Goal: Information Seeking & Learning: Check status

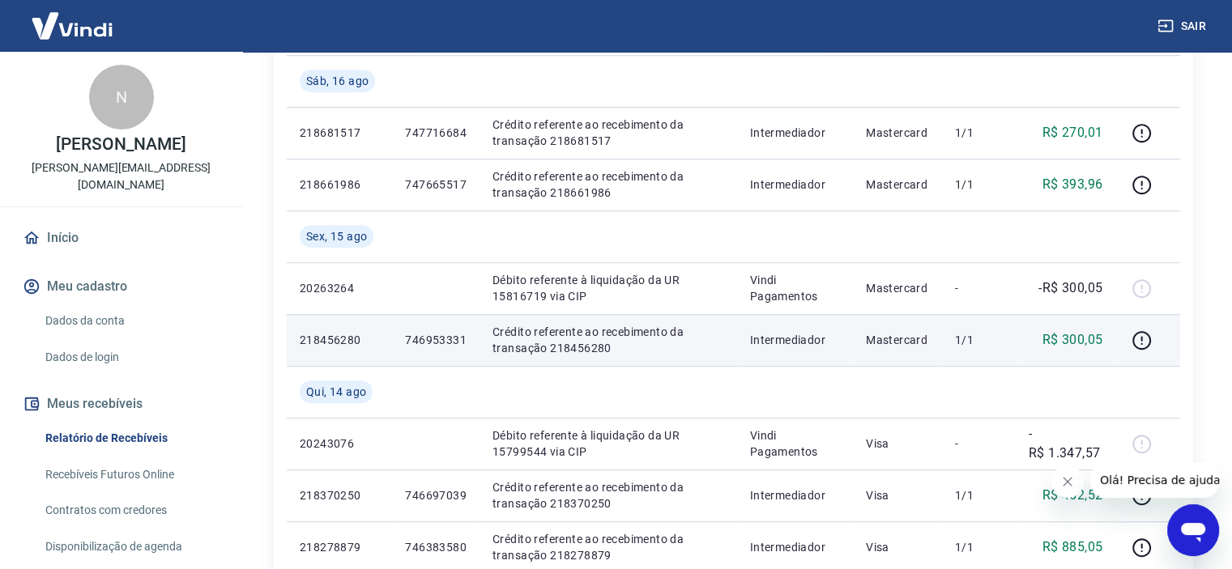
scroll to position [1134, 0]
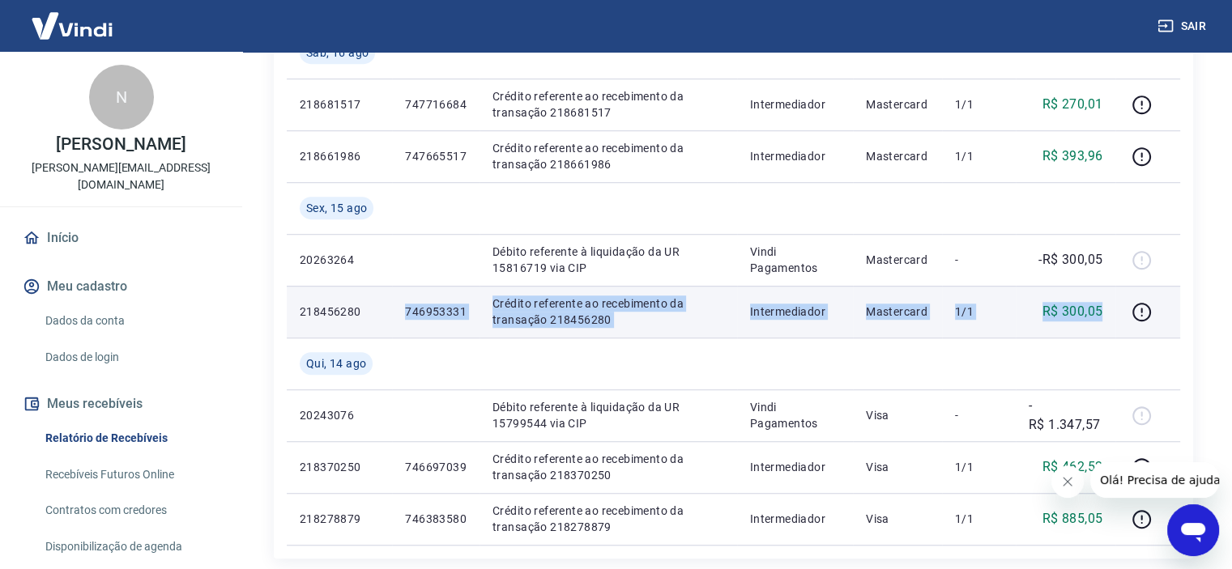
drag, startPoint x: 400, startPoint y: 310, endPoint x: 1113, endPoint y: 304, distance: 712.9
click at [1113, 304] on tr "218456280 746953331 Crédito referente ao recebimento da transação 218456280 Int…" at bounding box center [734, 312] width 894 height 52
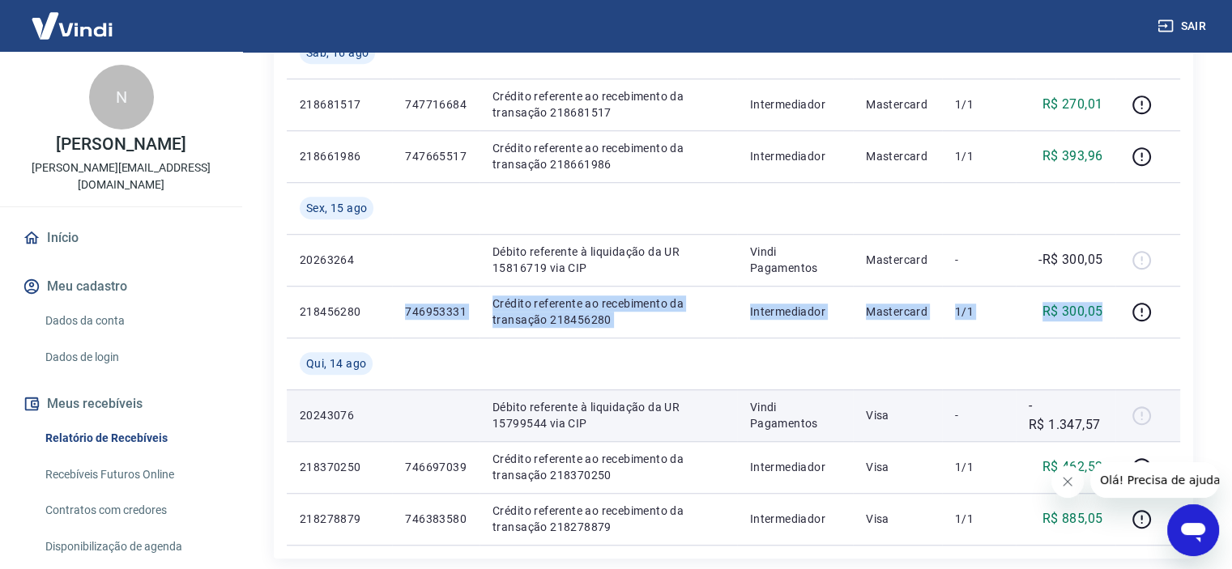
copy tr "746953331 Crédito referente ao recebimento da transação 218456280 Intermediador…"
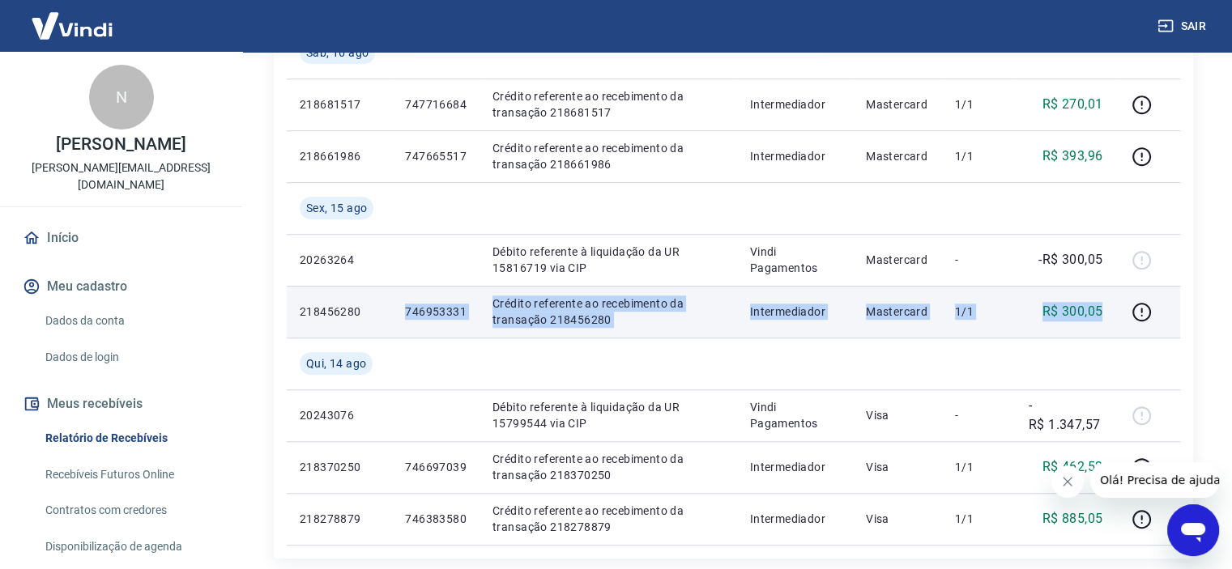
click at [598, 324] on p "Crédito referente ao recebimento da transação 218456280" at bounding box center [609, 312] width 232 height 32
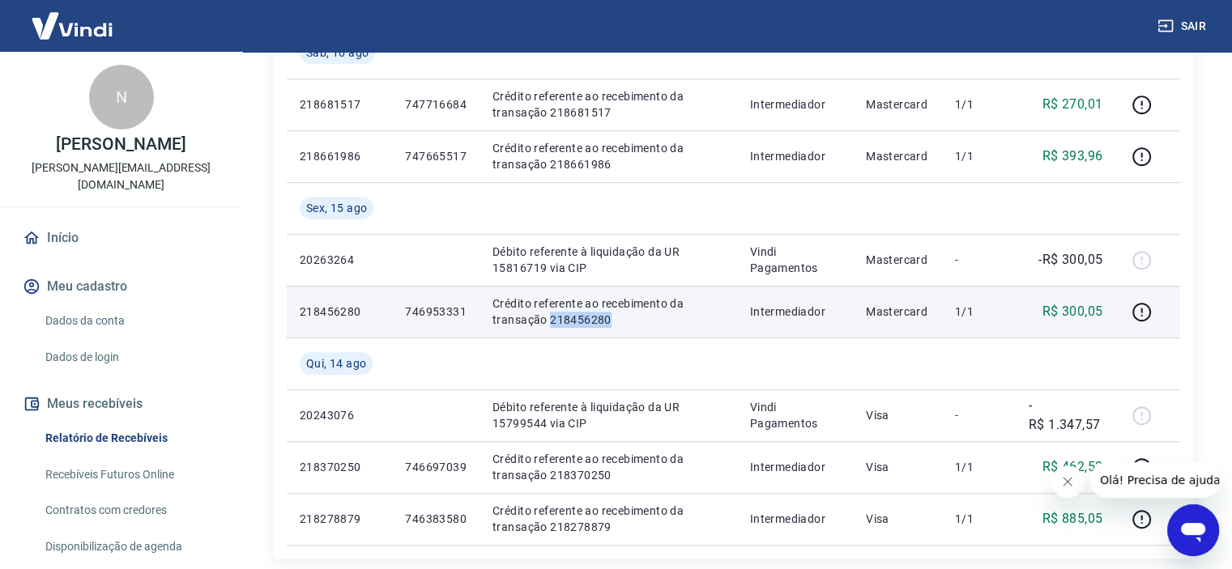
click at [598, 324] on p "Crédito referente ao recebimento da transação 218456280" at bounding box center [609, 312] width 232 height 32
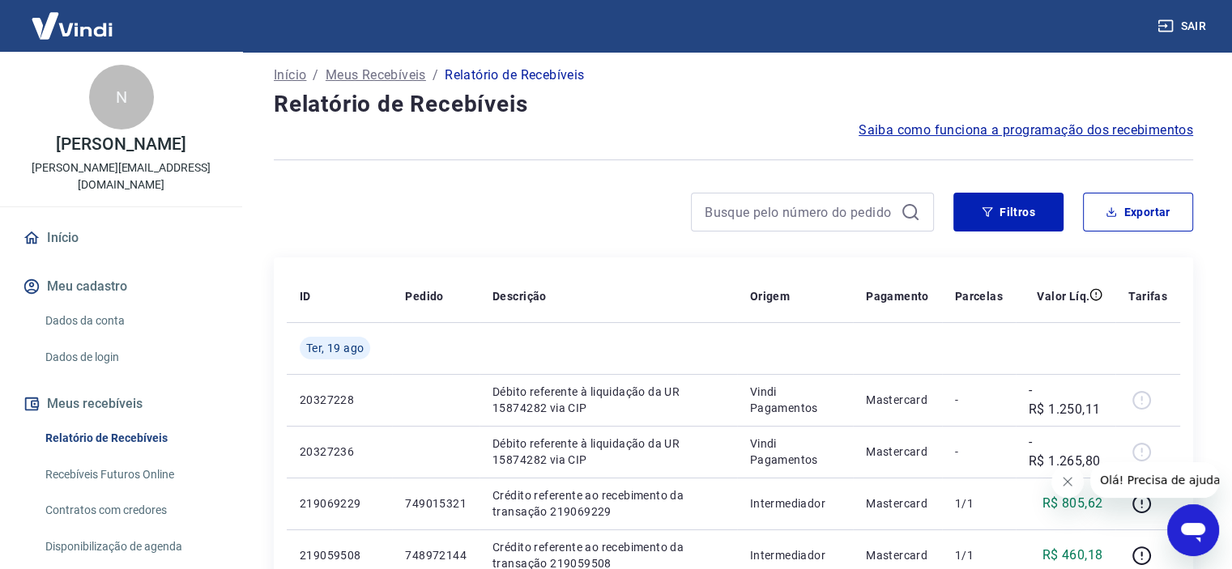
scroll to position [0, 0]
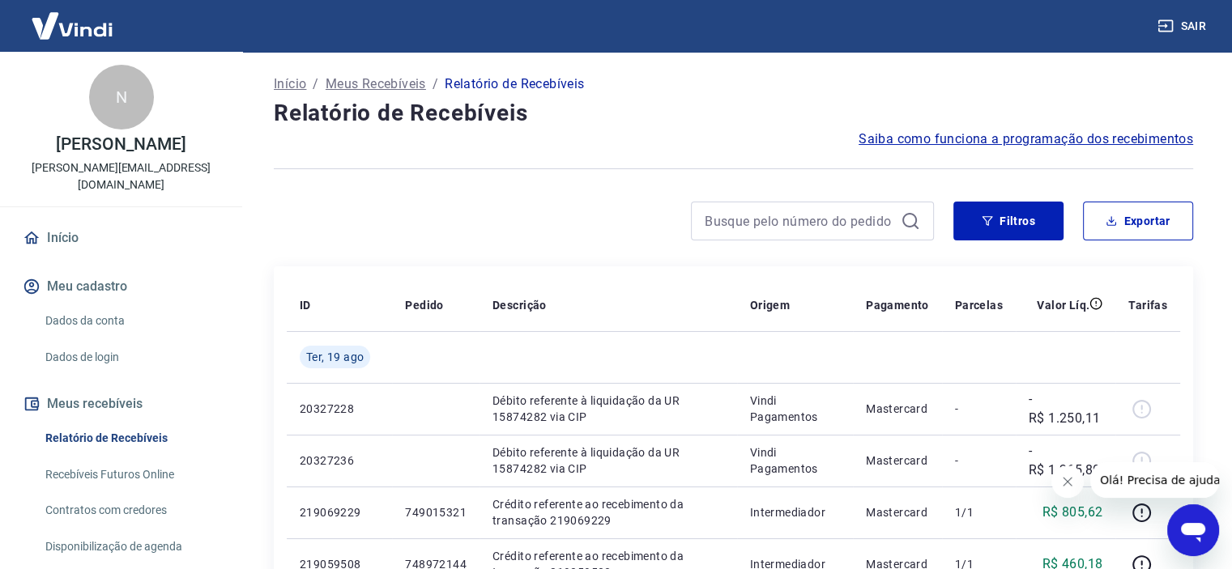
click at [582, 250] on div "Filtros Exportar" at bounding box center [733, 228] width 919 height 52
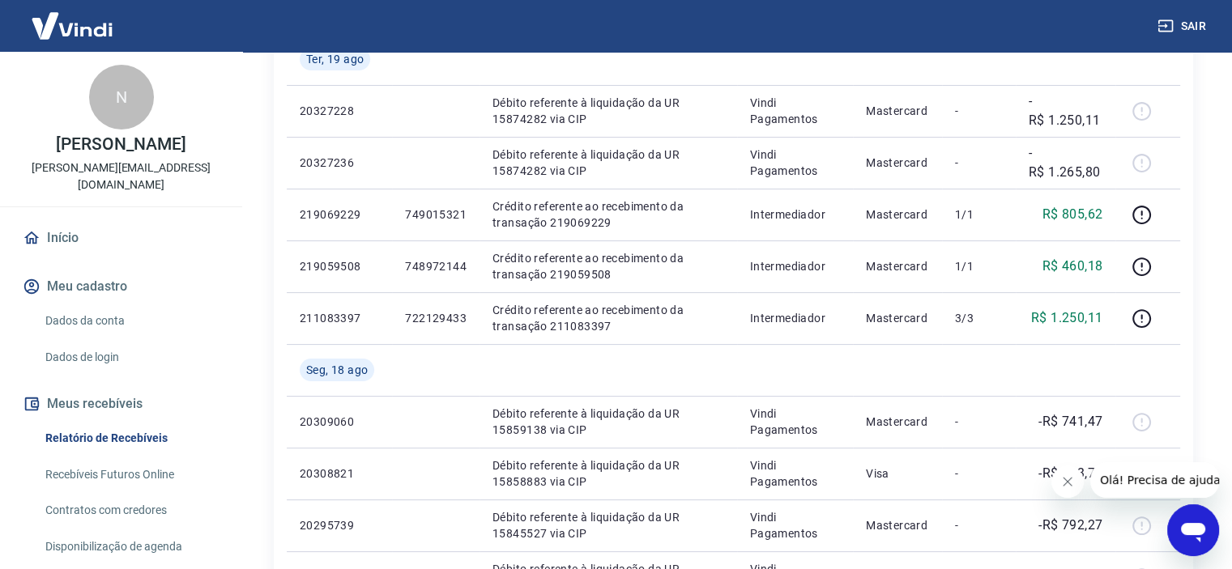
scroll to position [405, 0]
